Goal: Task Accomplishment & Management: Complete application form

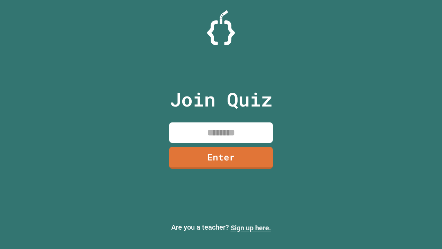
click at [251, 228] on link "Sign up here." at bounding box center [251, 228] width 40 height 8
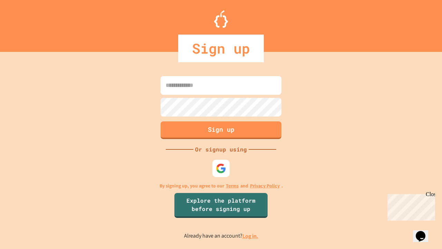
click at [251, 236] on link "Log in." at bounding box center [251, 235] width 16 height 7
